Goal: Task Accomplishment & Management: Complete application form

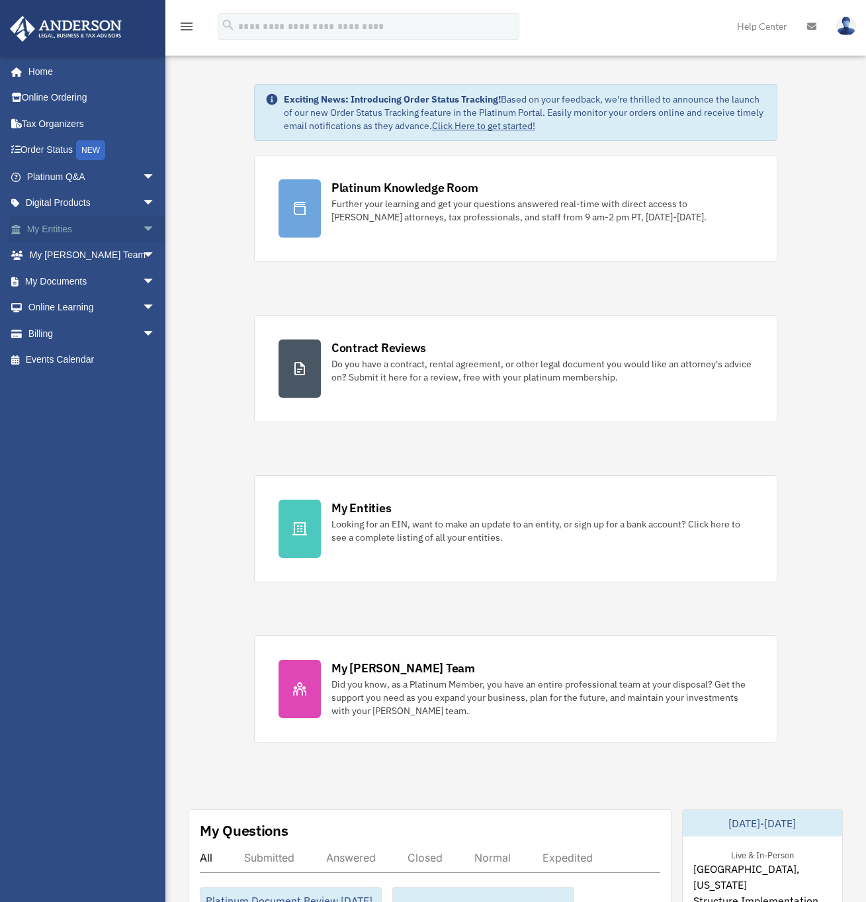
click at [77, 224] on link "My Entities arrow_drop_down" at bounding box center [92, 229] width 166 height 26
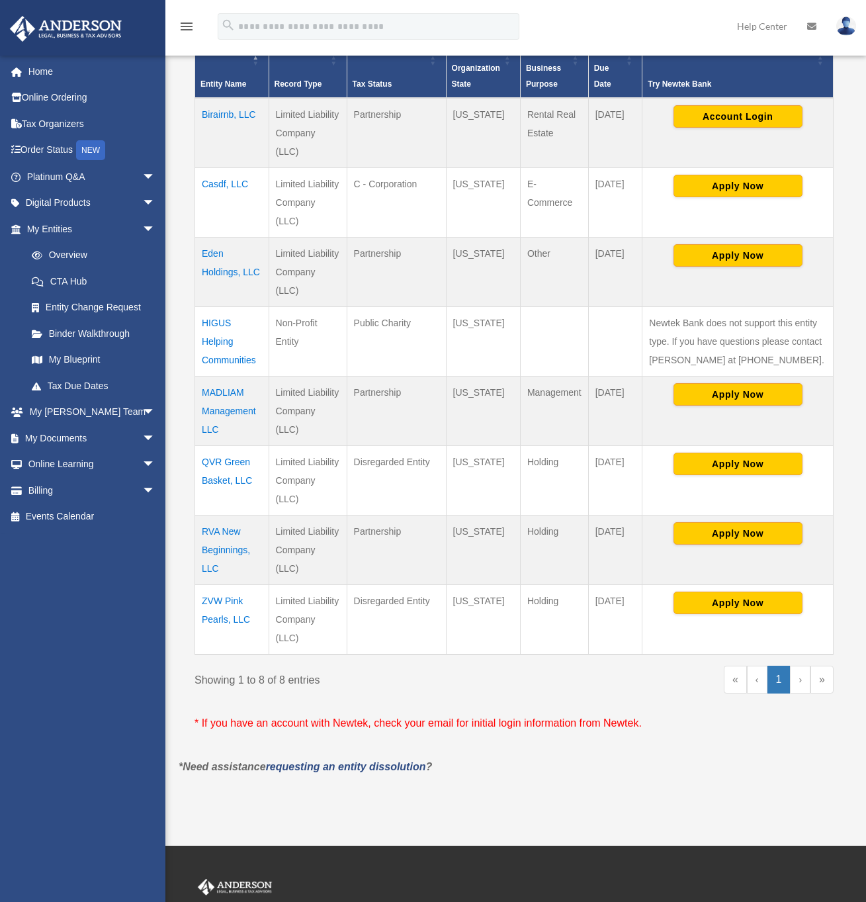
scroll to position [312, 0]
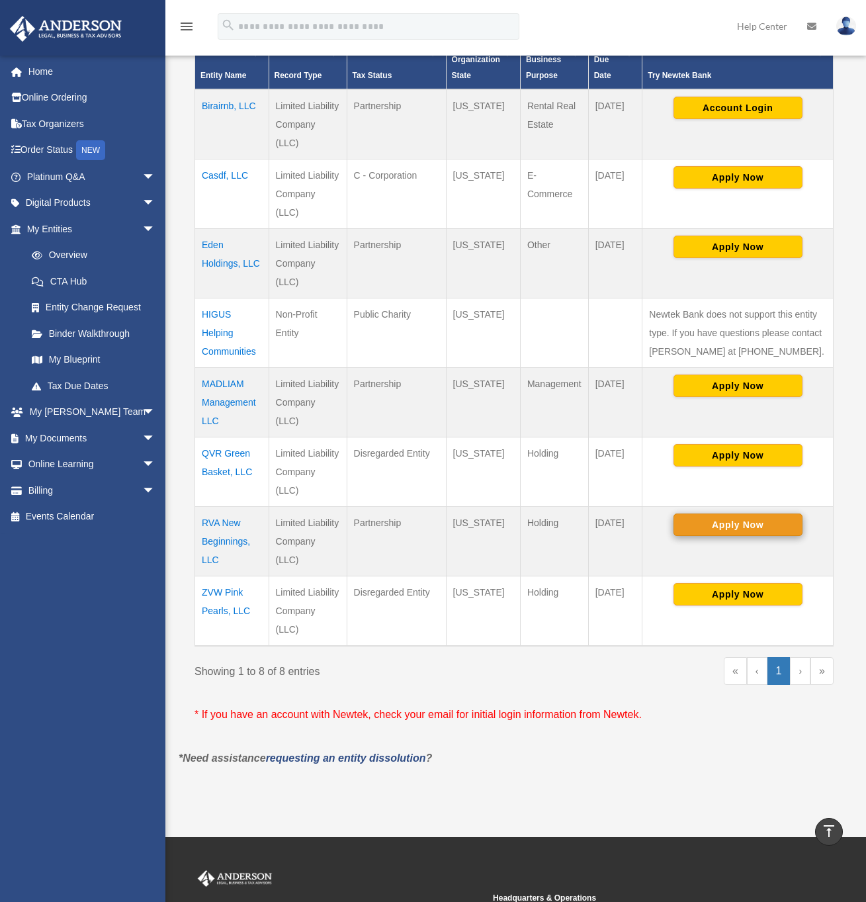
click at [715, 525] on button "Apply Now" at bounding box center [738, 524] width 129 height 22
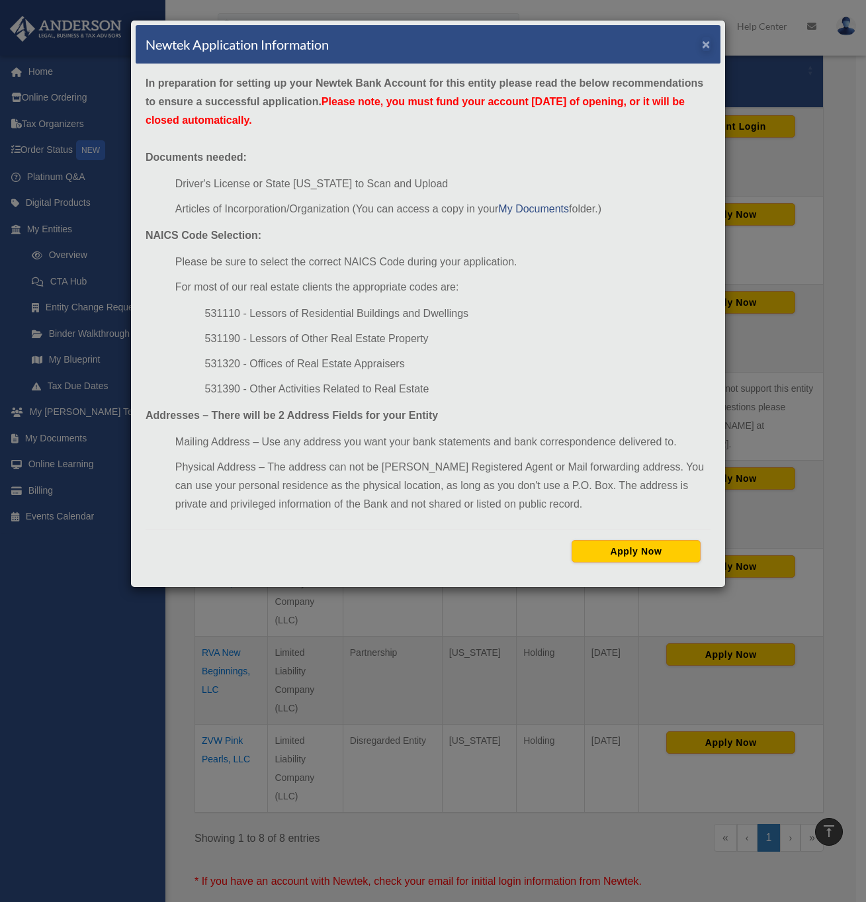
click at [707, 42] on button "×" at bounding box center [706, 44] width 9 height 14
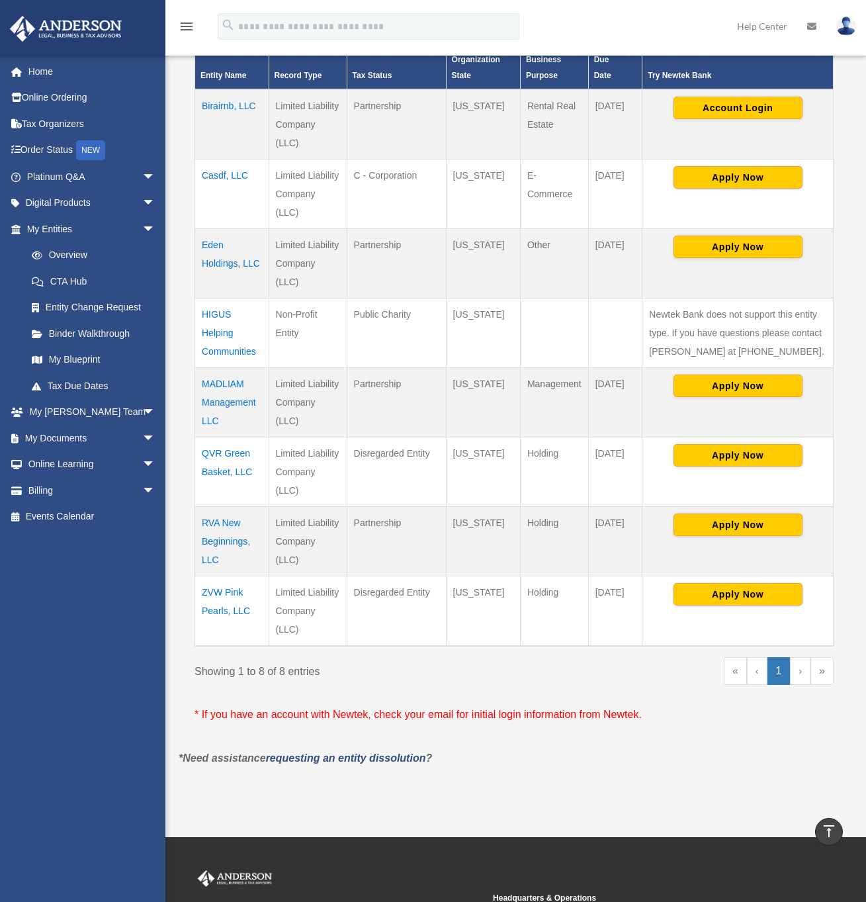
click at [849, 27] on img at bounding box center [846, 26] width 20 height 19
click at [617, 114] on link "Logout" at bounding box center [631, 115] width 132 height 27
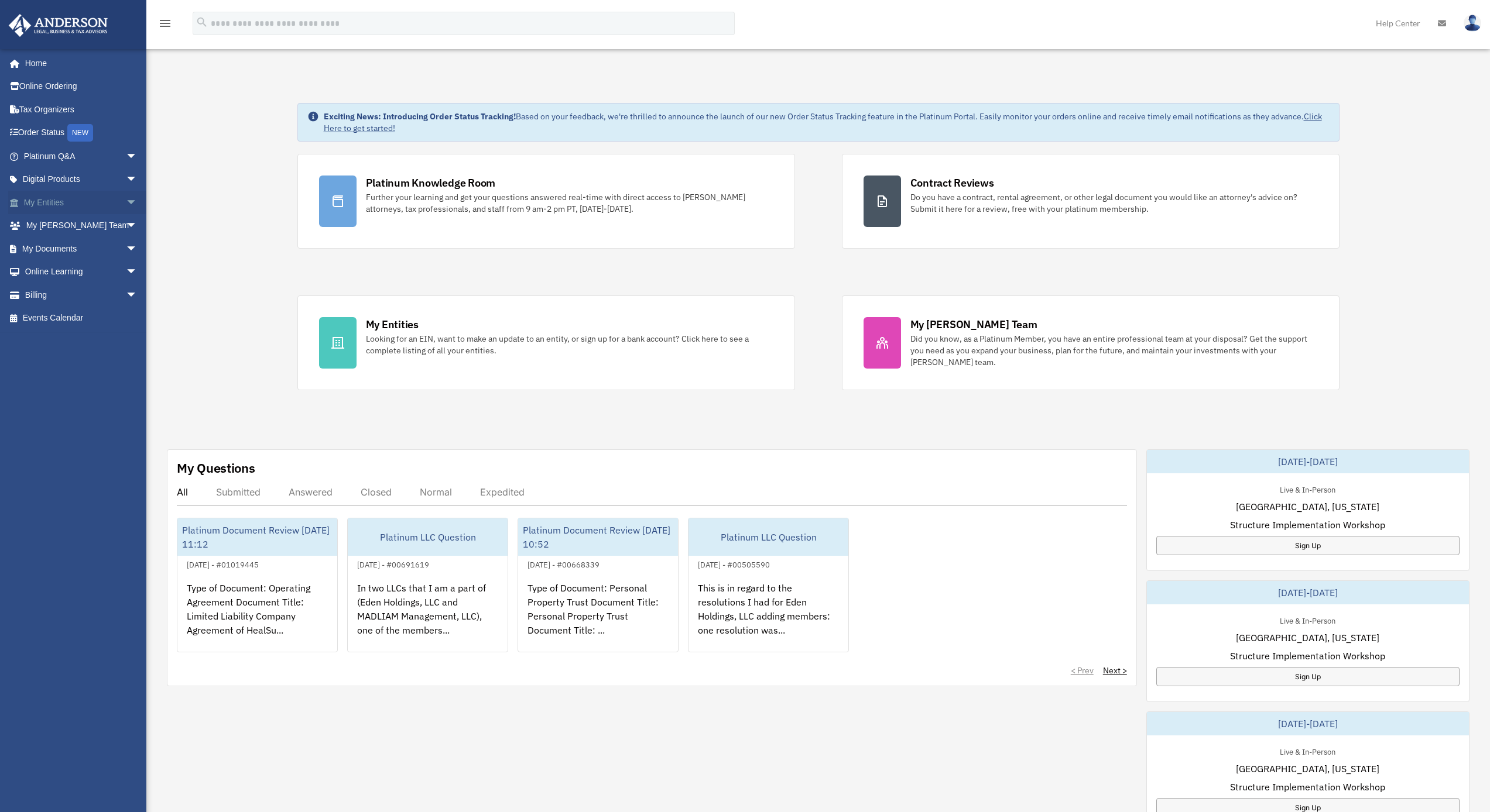
click at [83, 200] on link "My Entities arrow_drop_down" at bounding box center [81, 203] width 147 height 23
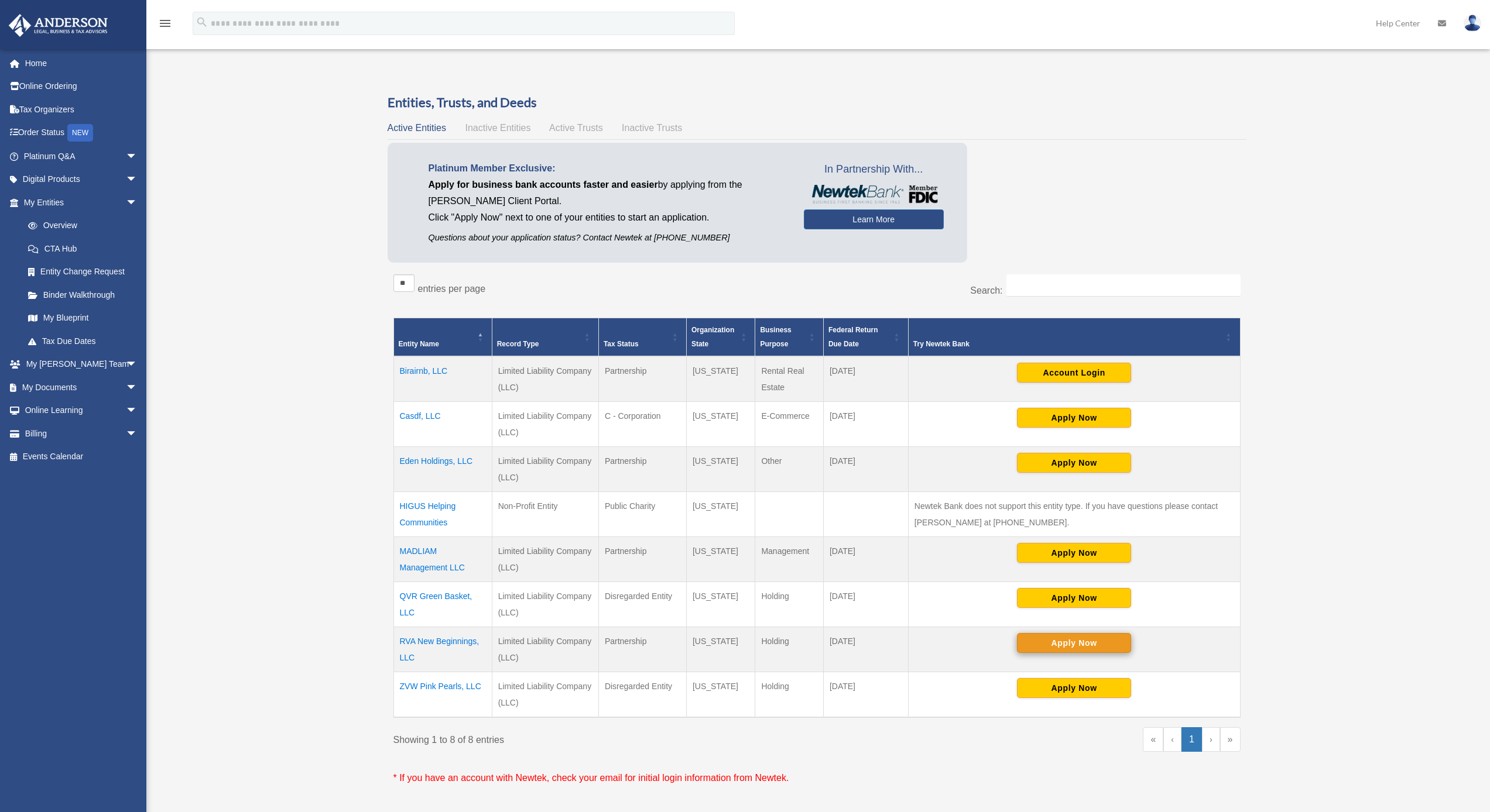
click at [1040, 643] on button "Apply Now" at bounding box center [1073, 643] width 114 height 19
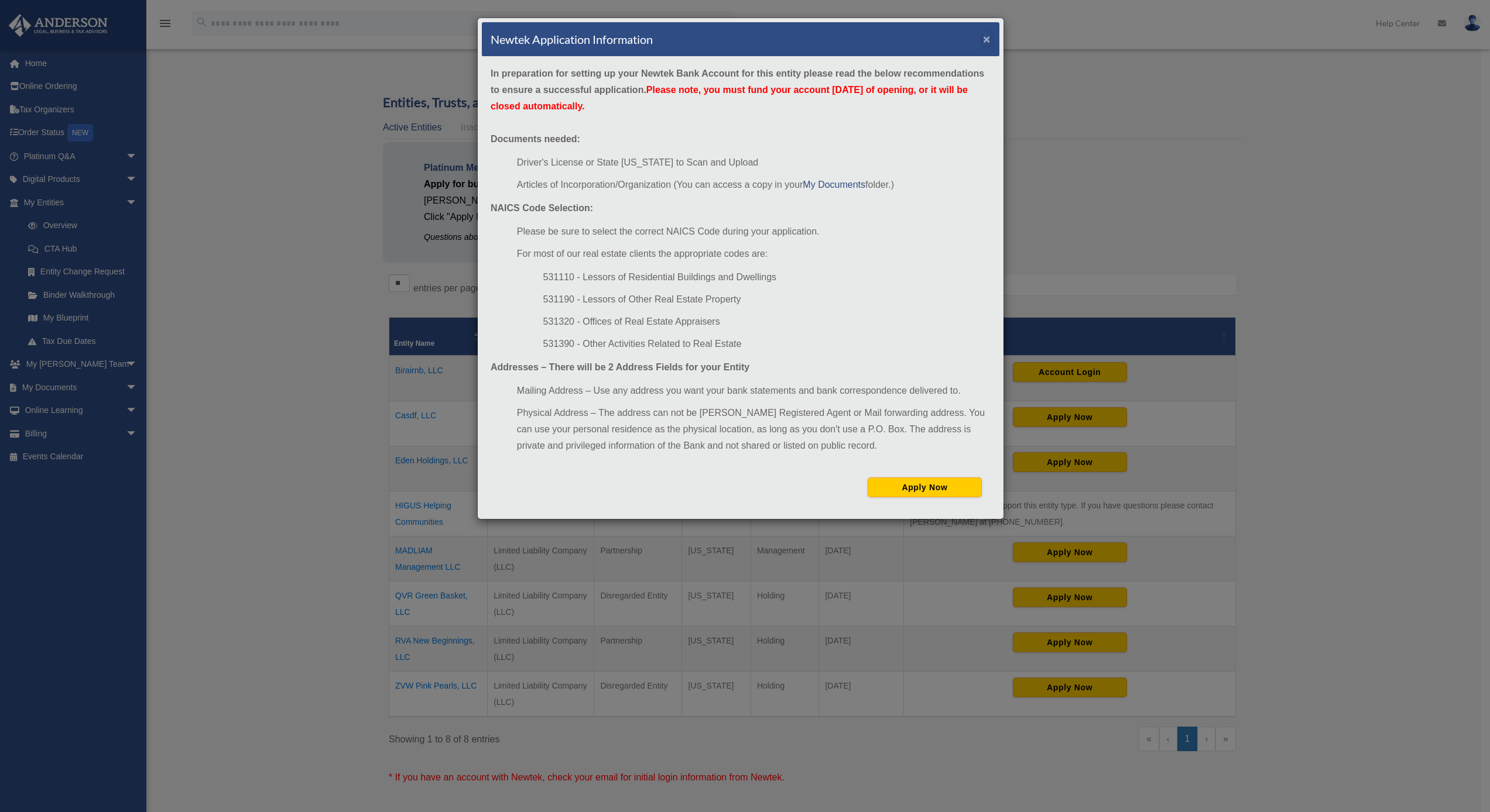
click at [986, 42] on button "×" at bounding box center [987, 39] width 8 height 12
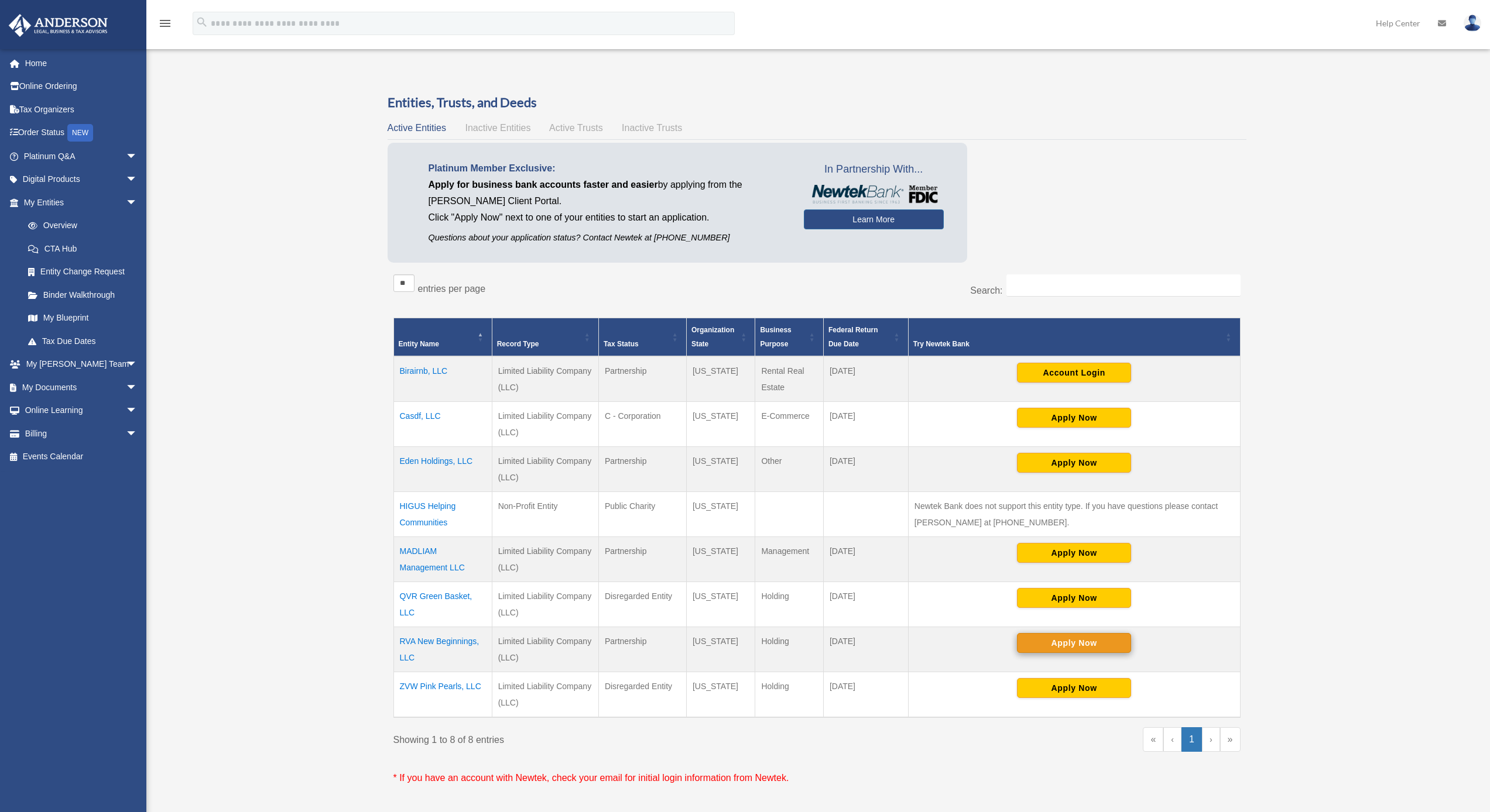
click at [1055, 641] on button "Apply Now" at bounding box center [1073, 643] width 114 height 19
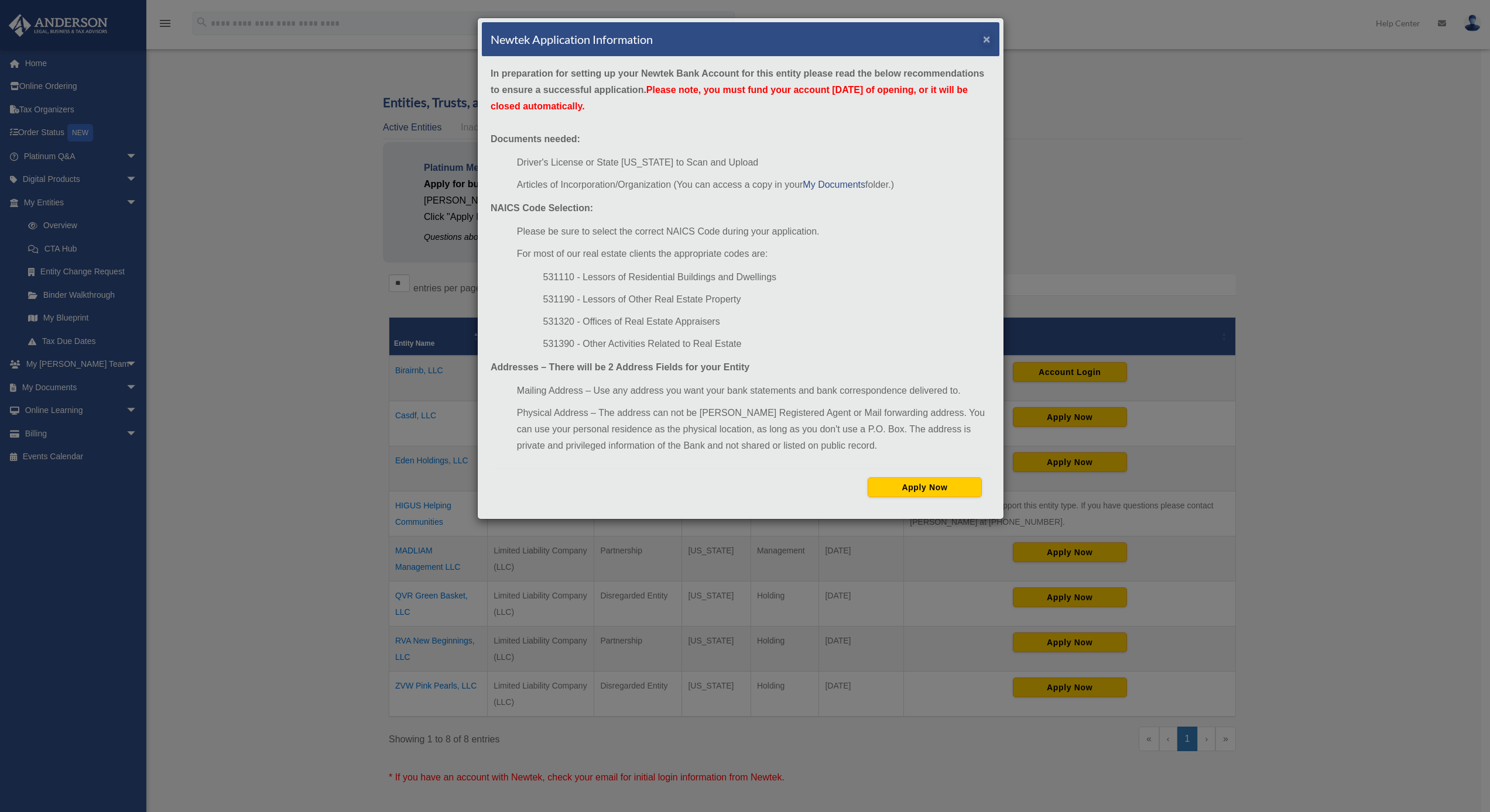
click at [987, 44] on button "×" at bounding box center [987, 39] width 8 height 12
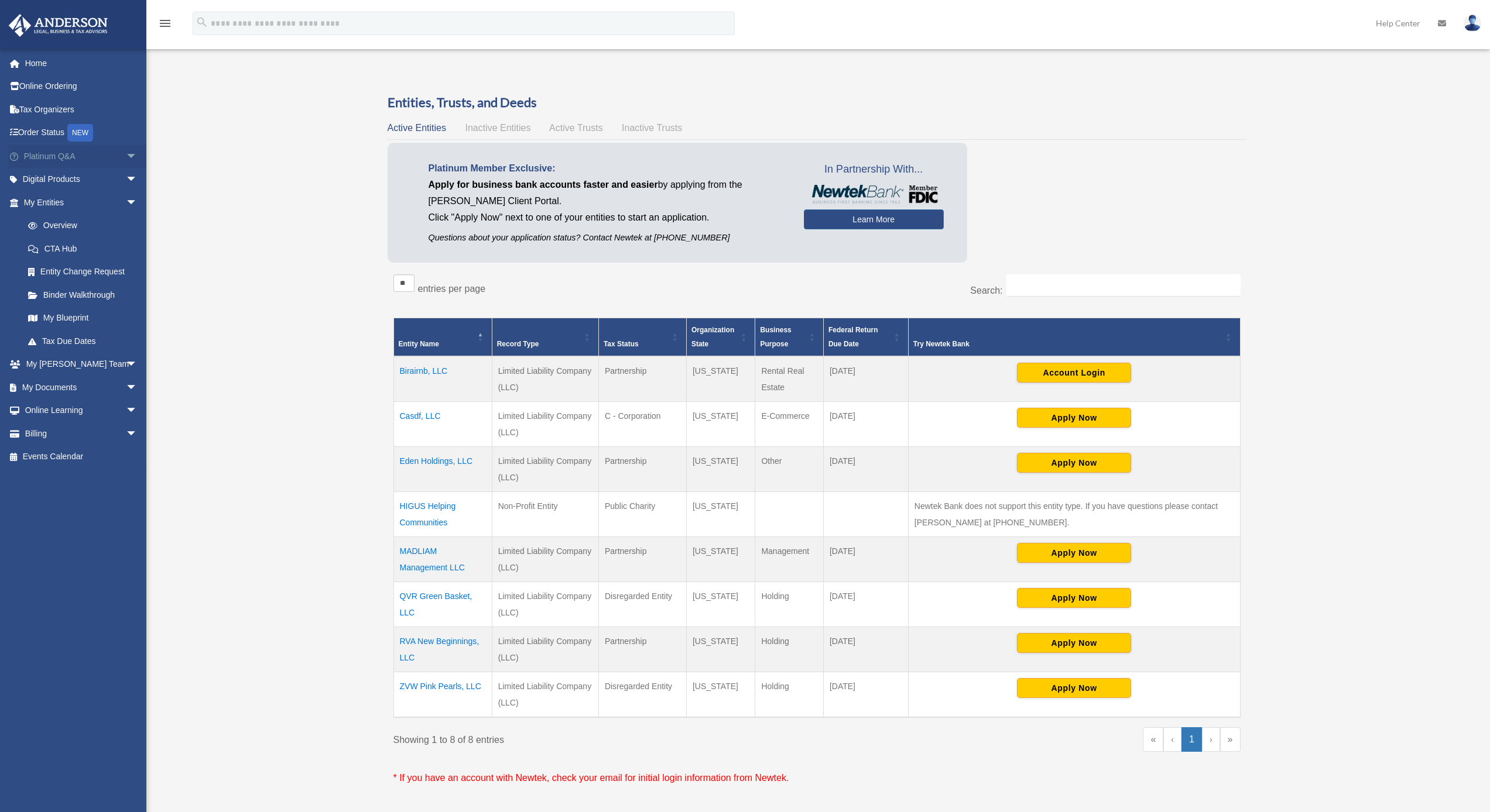
click at [58, 157] on link "Platinum Q&A arrow_drop_down" at bounding box center [81, 156] width 147 height 23
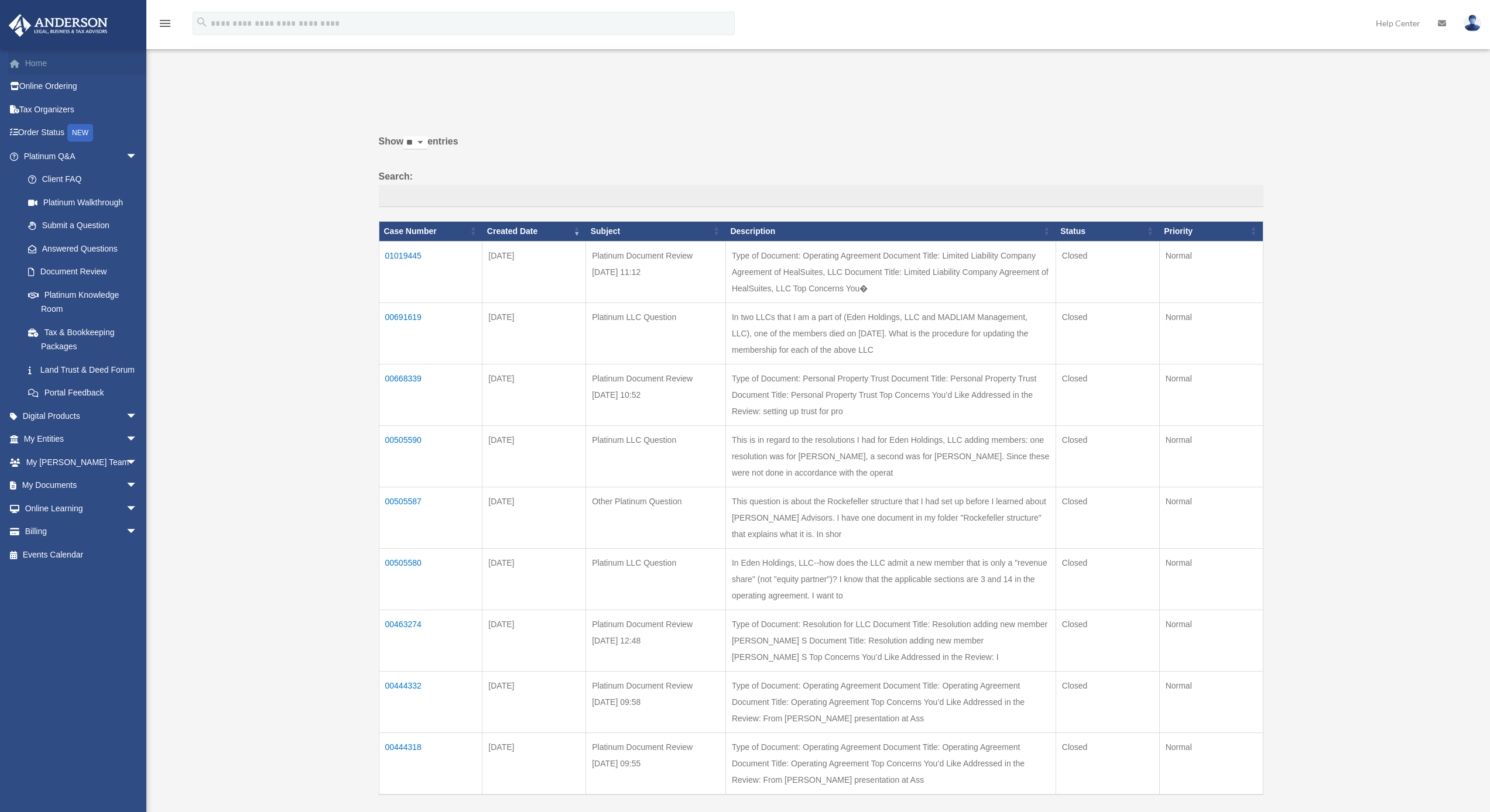
click at [47, 67] on link "Home" at bounding box center [81, 63] width 147 height 23
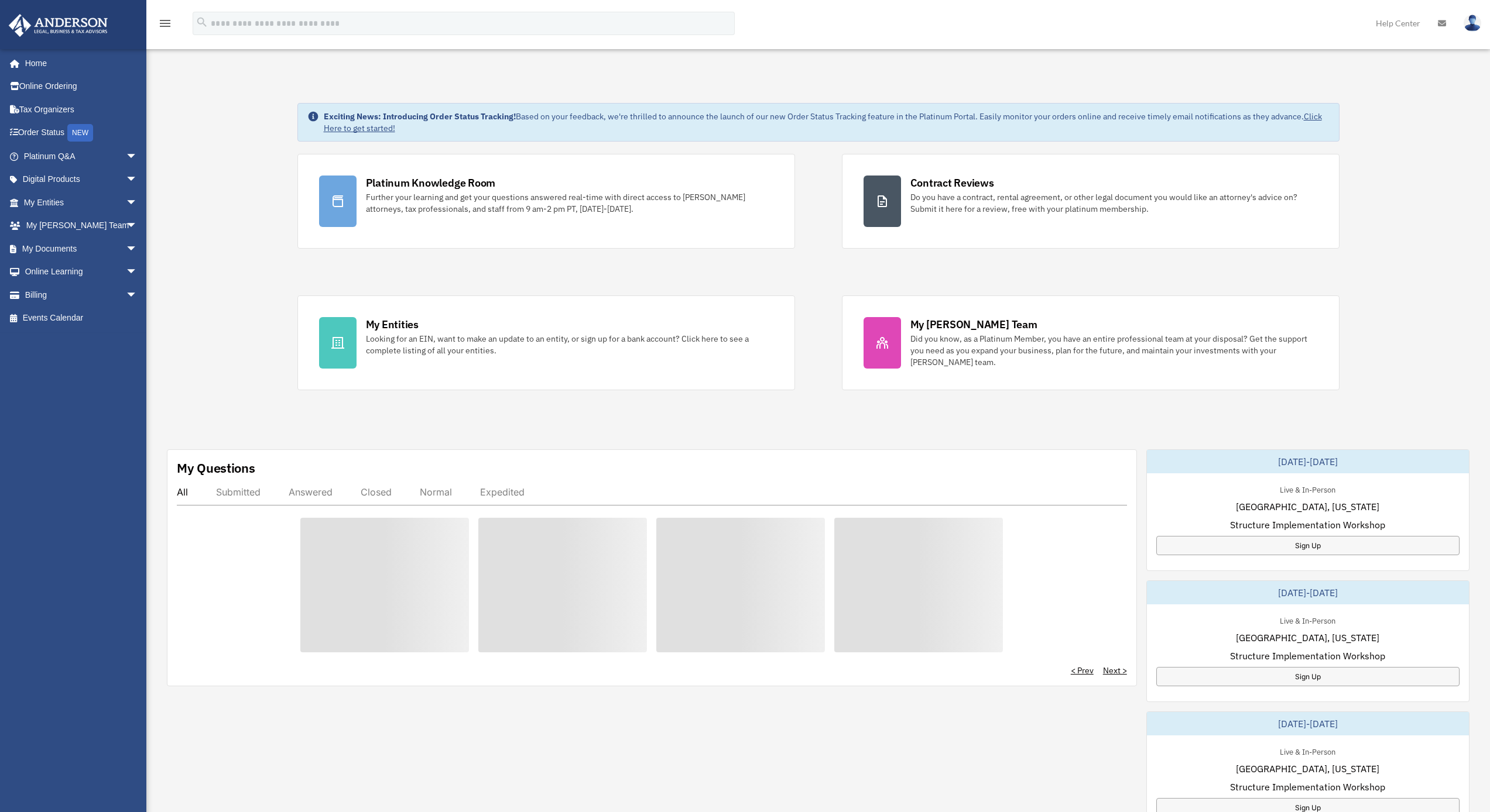
click at [35, 61] on link "Home" at bounding box center [78, 63] width 141 height 23
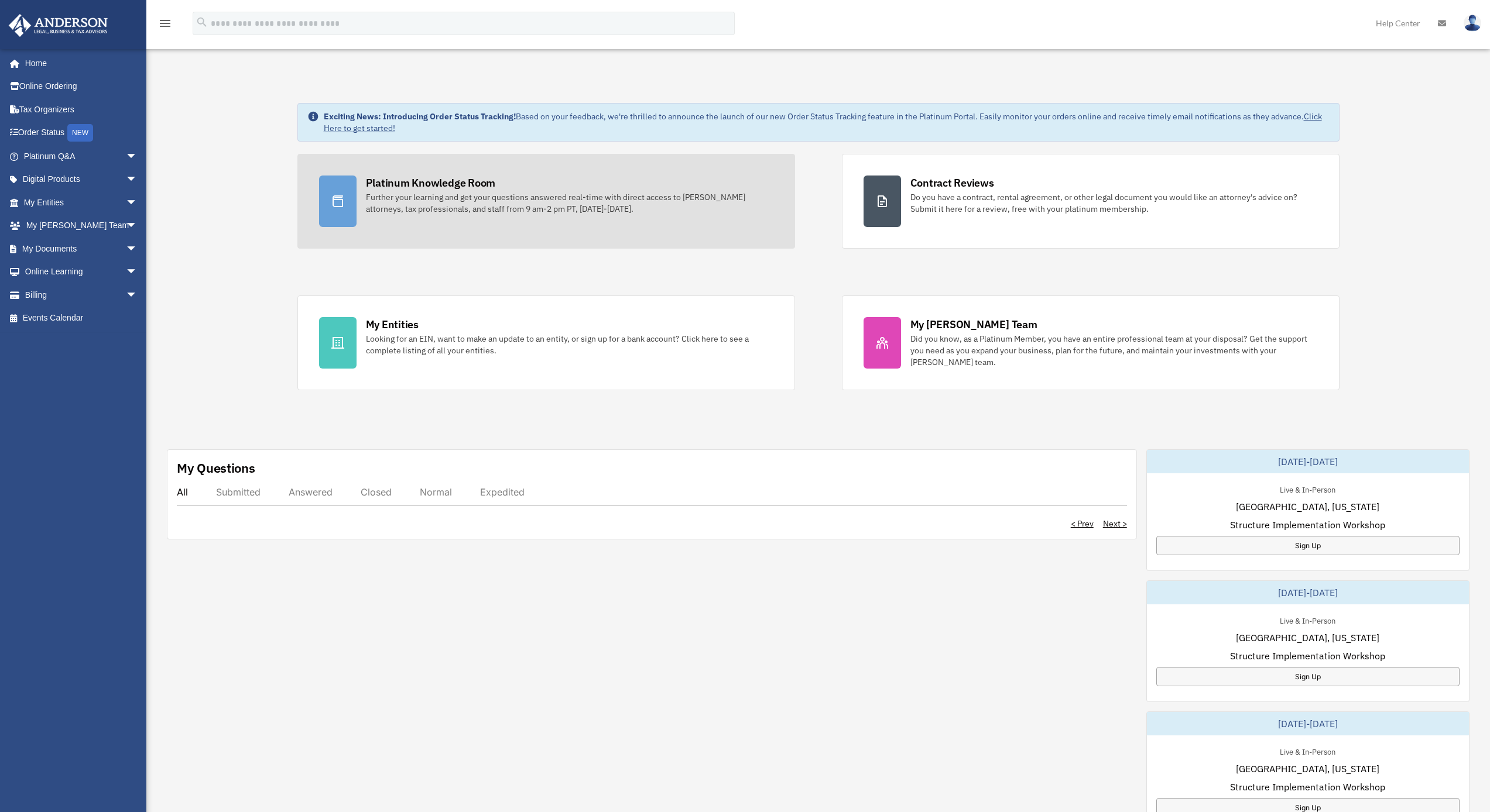
click at [435, 195] on div "Further your learning and get your questions answered real-time with direct acc…" at bounding box center [570, 203] width 408 height 23
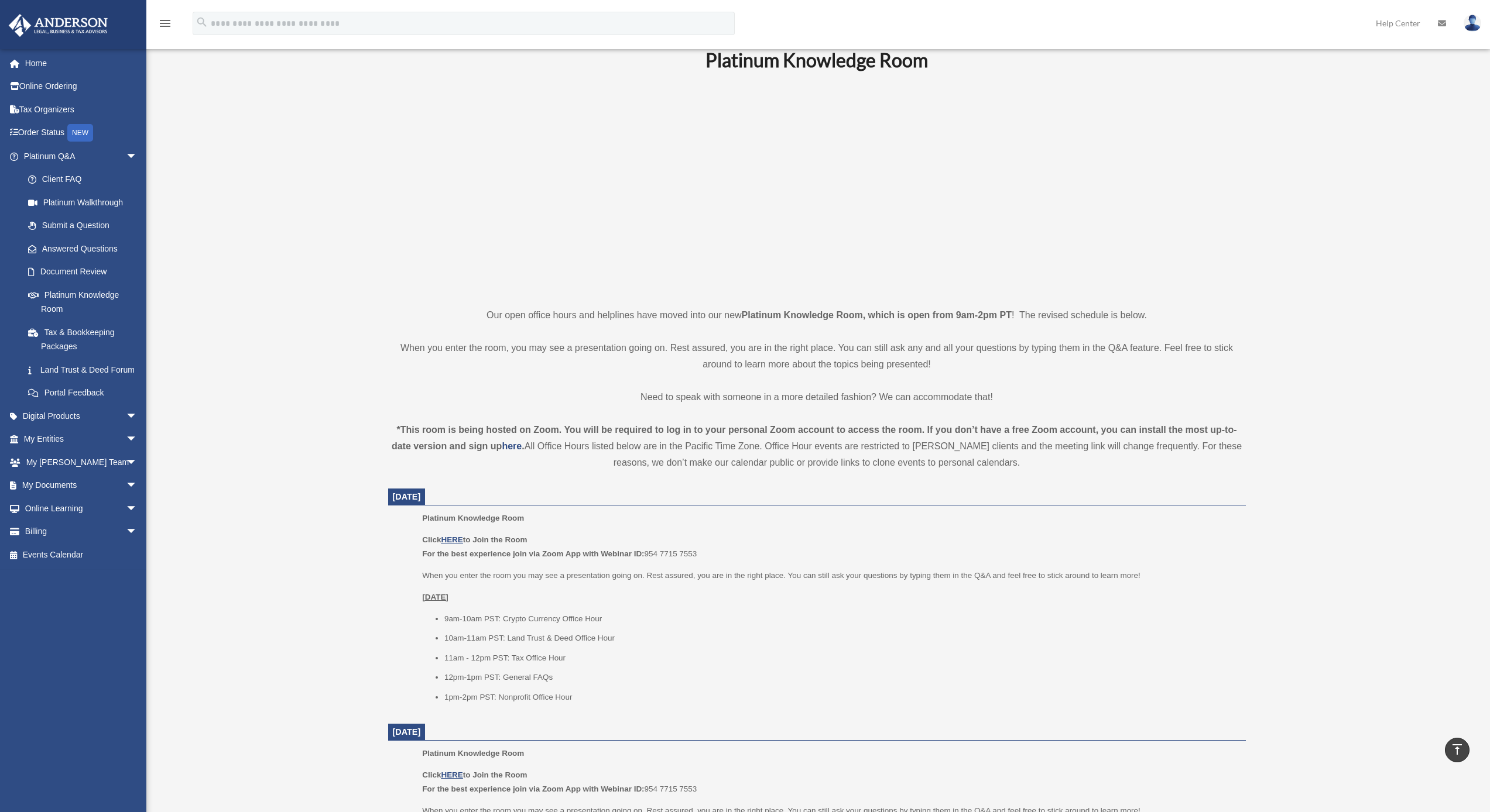
scroll to position [-1, 0]
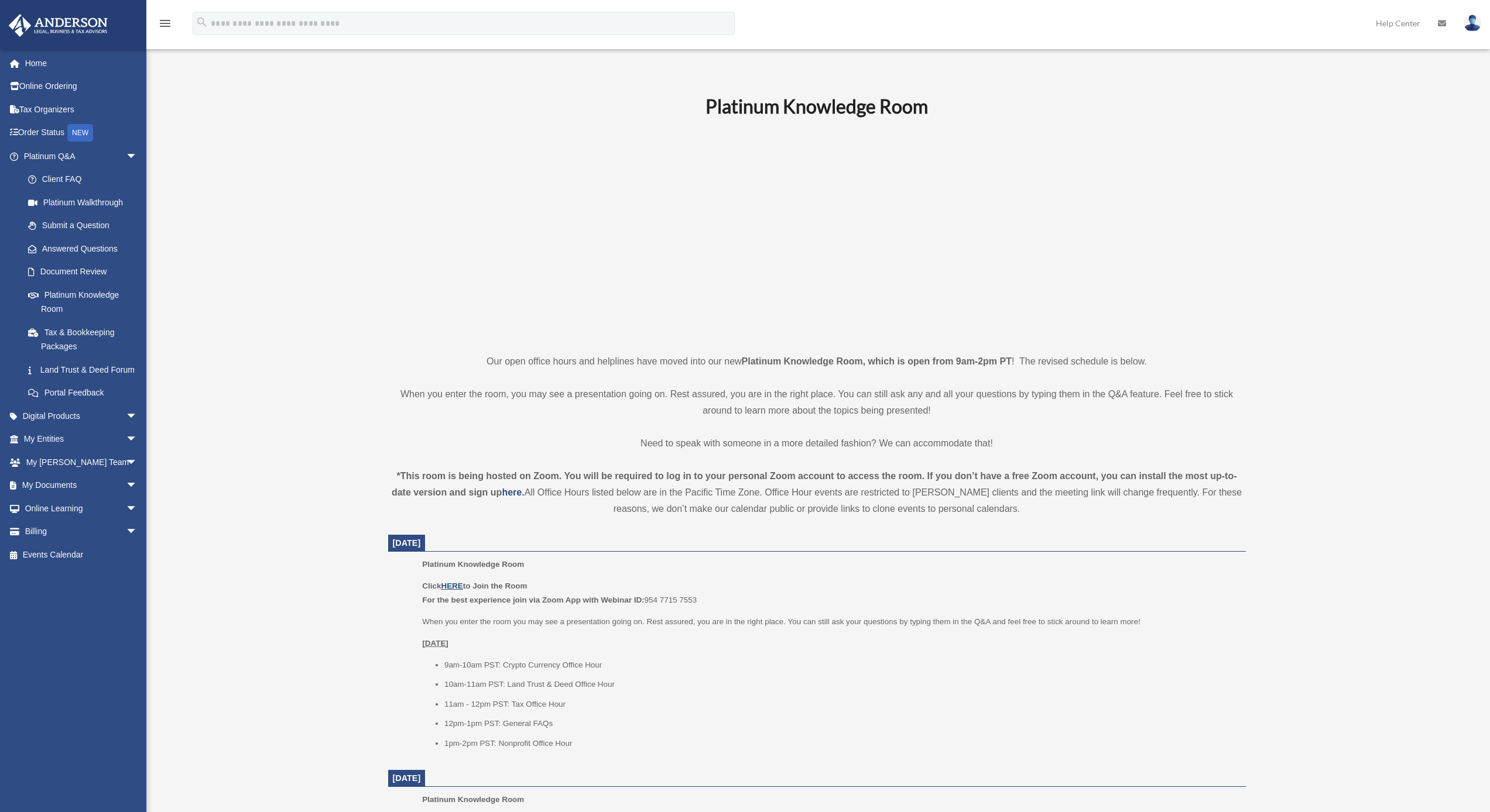
click at [460, 586] on u "HERE" at bounding box center [451, 586] width 21 height 9
click at [42, 67] on link "Home" at bounding box center [81, 63] width 147 height 23
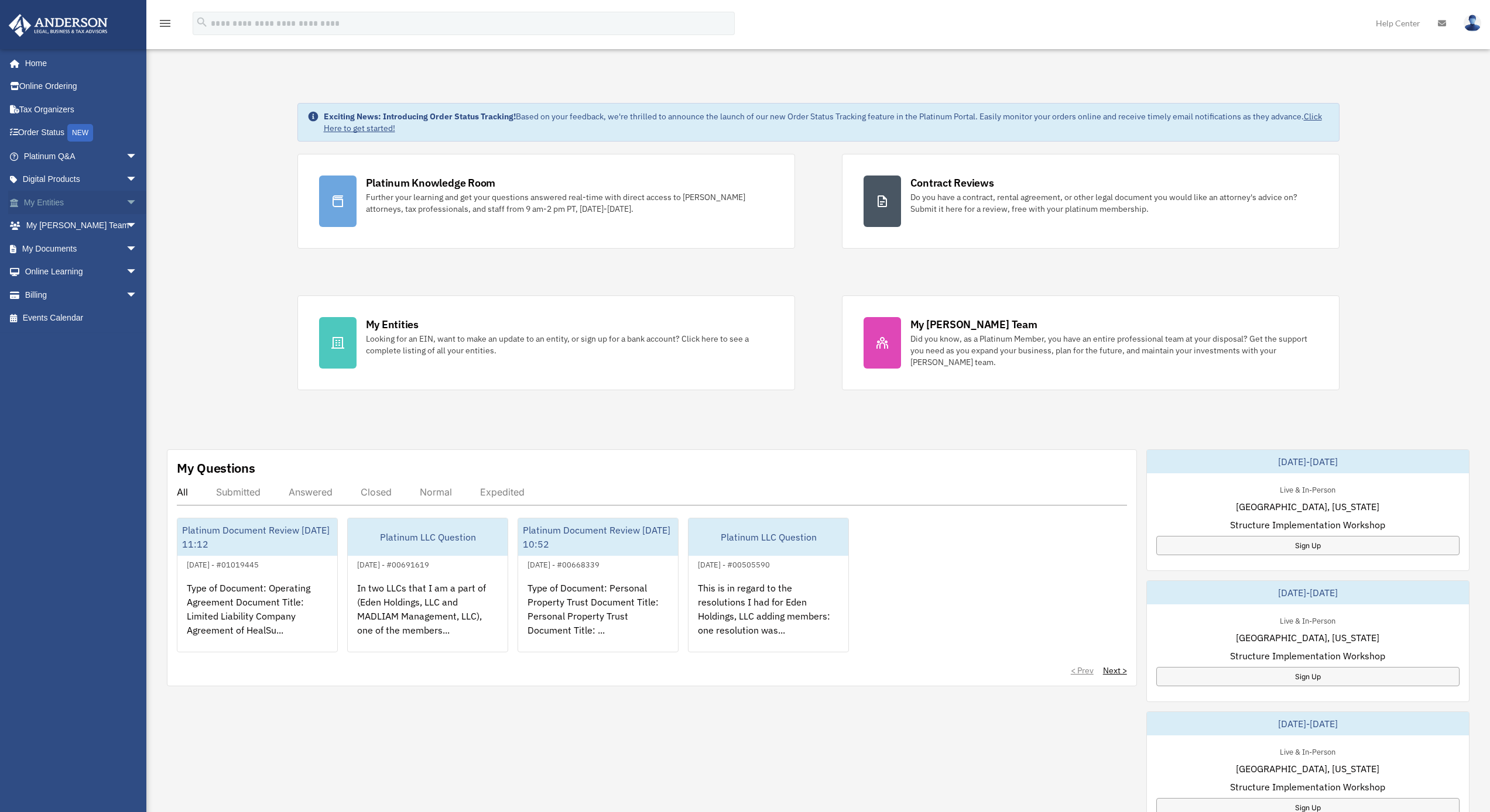
click at [62, 203] on link "My Entities arrow_drop_down" at bounding box center [81, 203] width 147 height 23
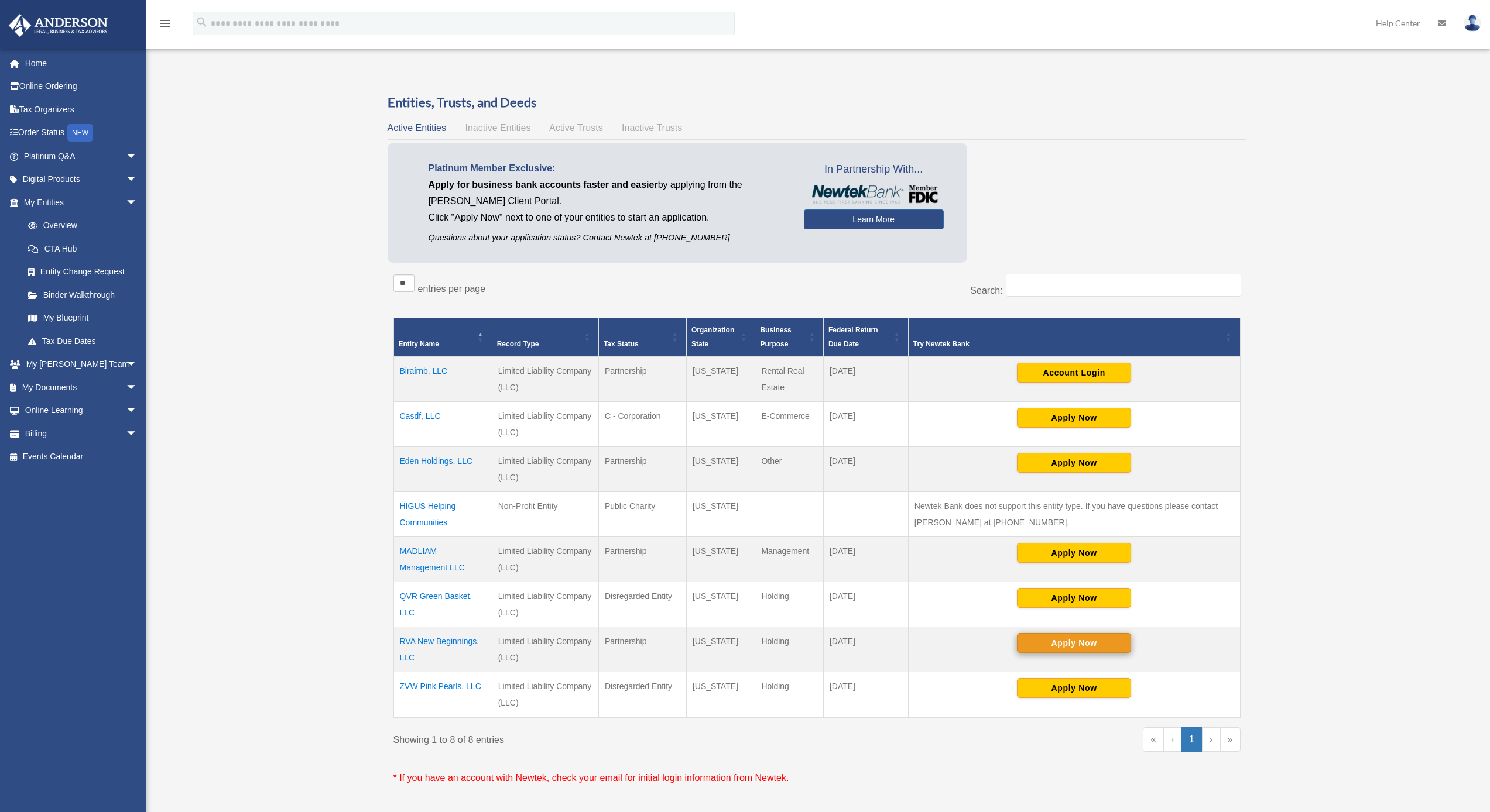
click at [1029, 640] on button "Apply Now" at bounding box center [1073, 643] width 114 height 19
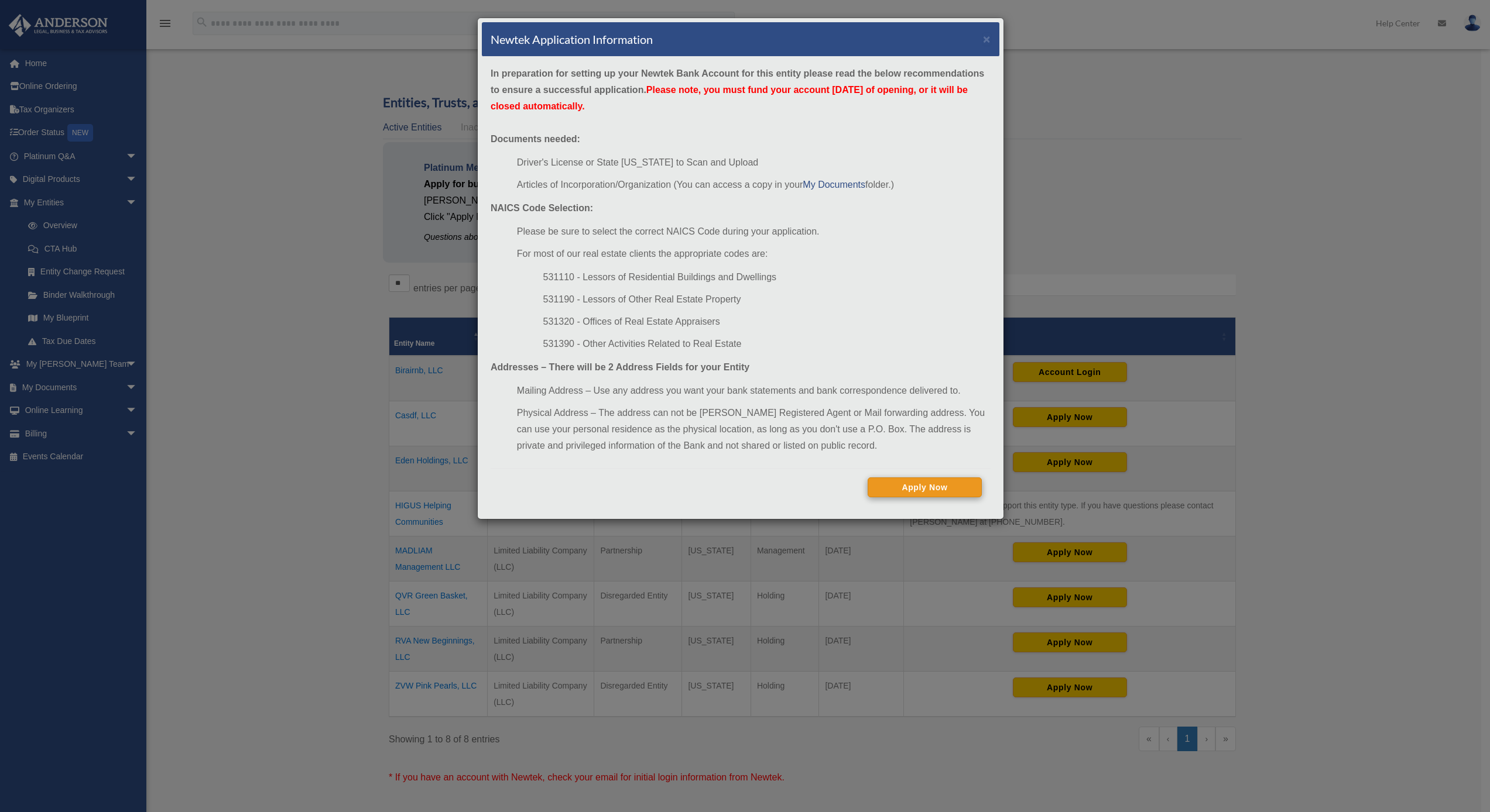
click at [895, 488] on button "Apply Now" at bounding box center [925, 487] width 114 height 19
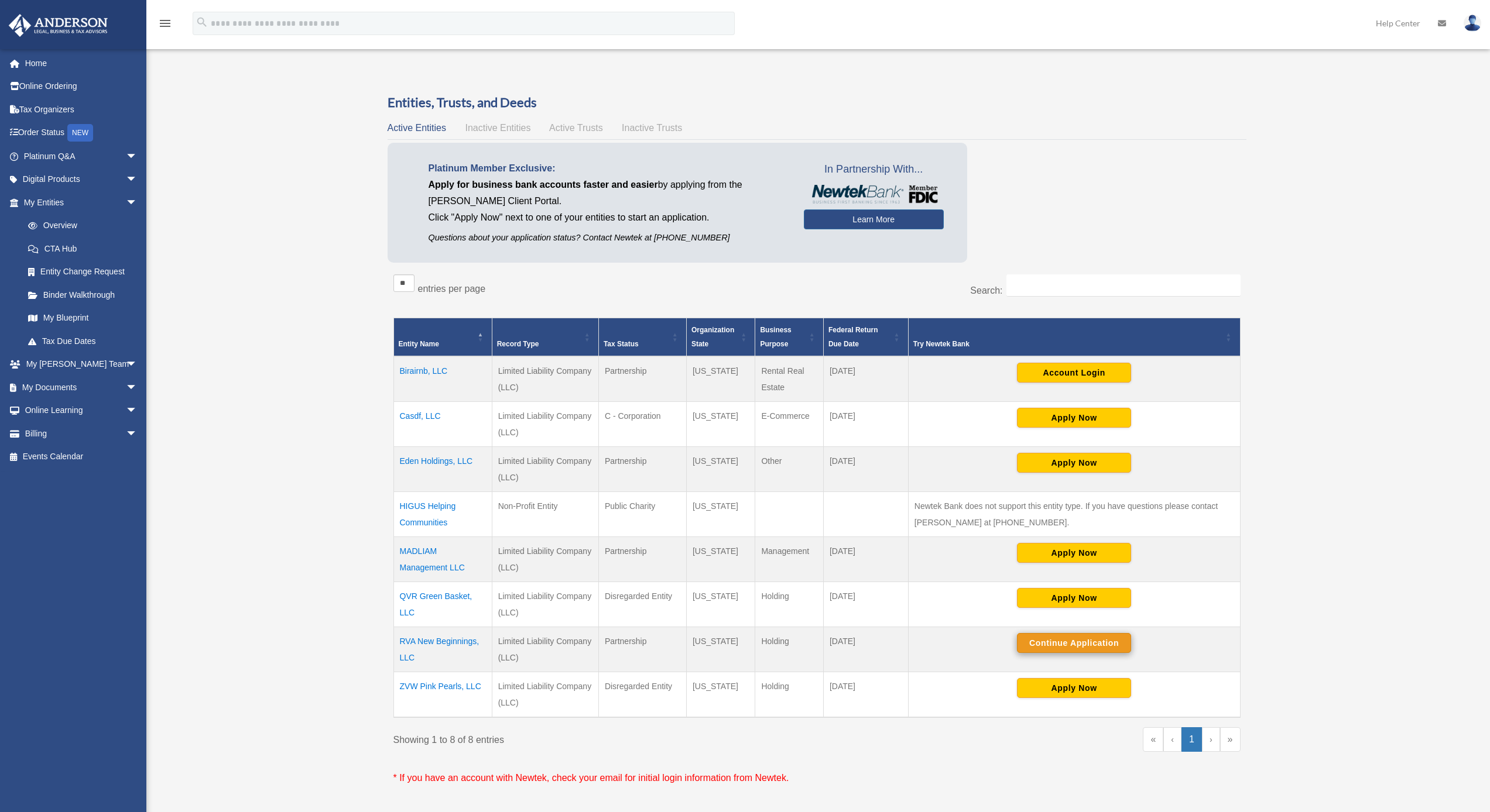
click at [1048, 645] on button "Continue Application" at bounding box center [1073, 643] width 114 height 19
click at [1039, 642] on button "Continue Application" at bounding box center [1073, 643] width 114 height 19
click at [1469, 25] on img at bounding box center [1472, 23] width 18 height 17
click at [1257, 103] on link "Logout" at bounding box center [1296, 102] width 117 height 24
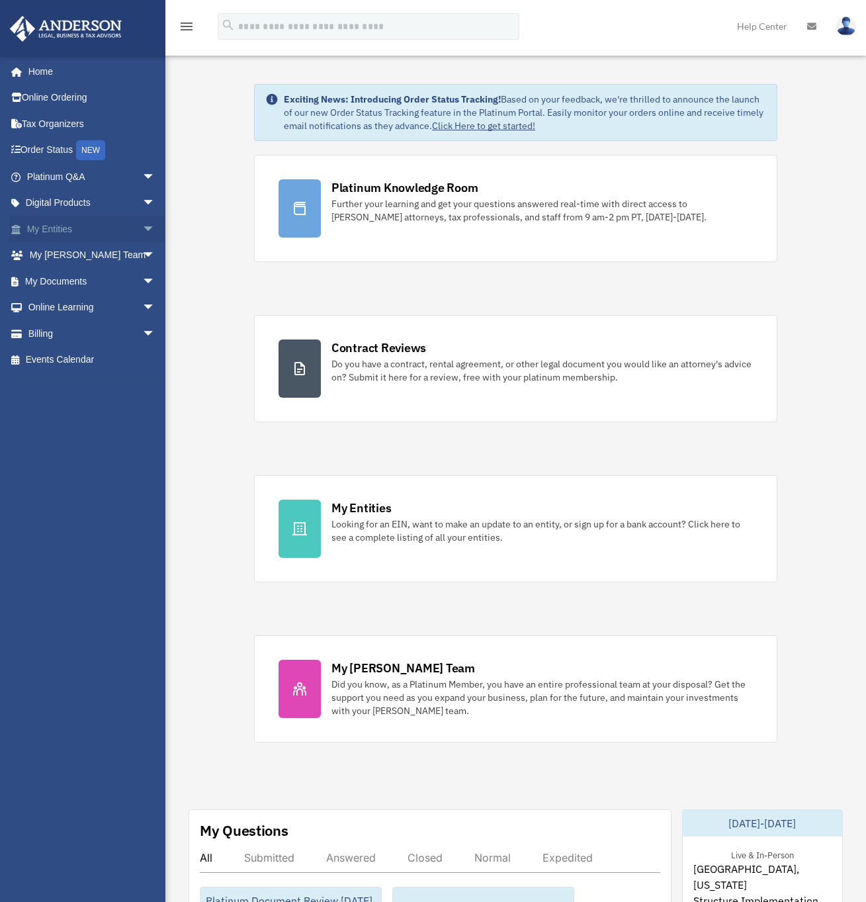
click at [73, 226] on link "My Entities arrow_drop_down" at bounding box center [92, 229] width 166 height 26
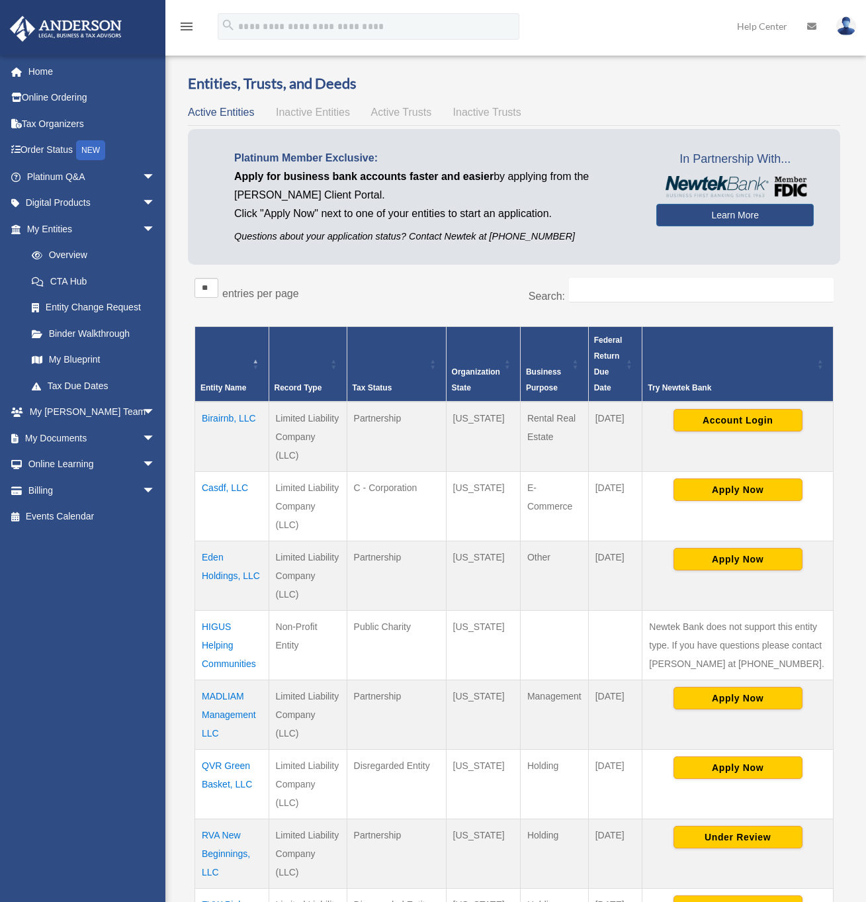
click at [248, 854] on td "RVA New Beginnings, LLC" at bounding box center [232, 853] width 74 height 69
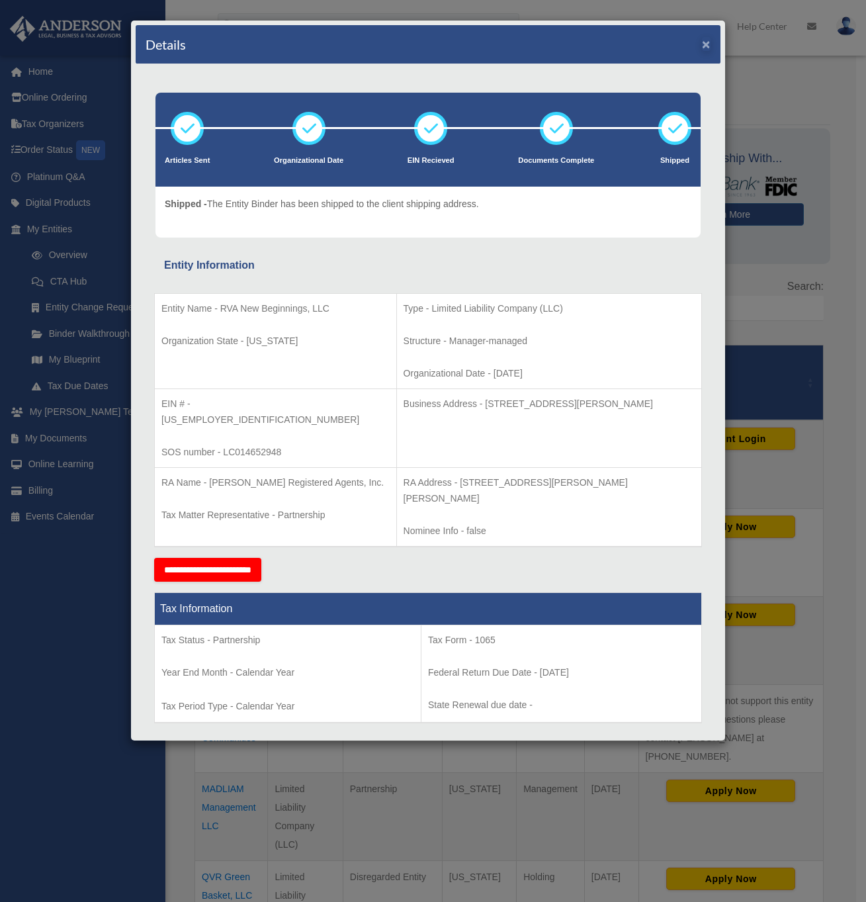
click at [702, 44] on button "×" at bounding box center [706, 44] width 9 height 14
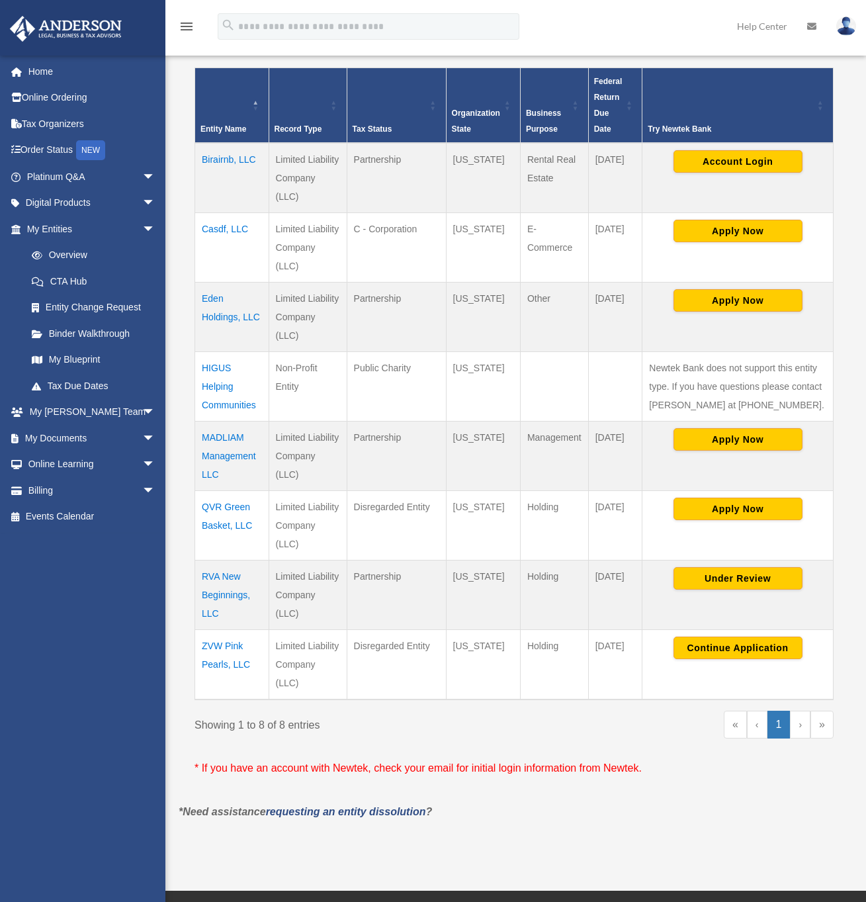
scroll to position [286, 0]
